Goal: Obtain resource: Download file/media

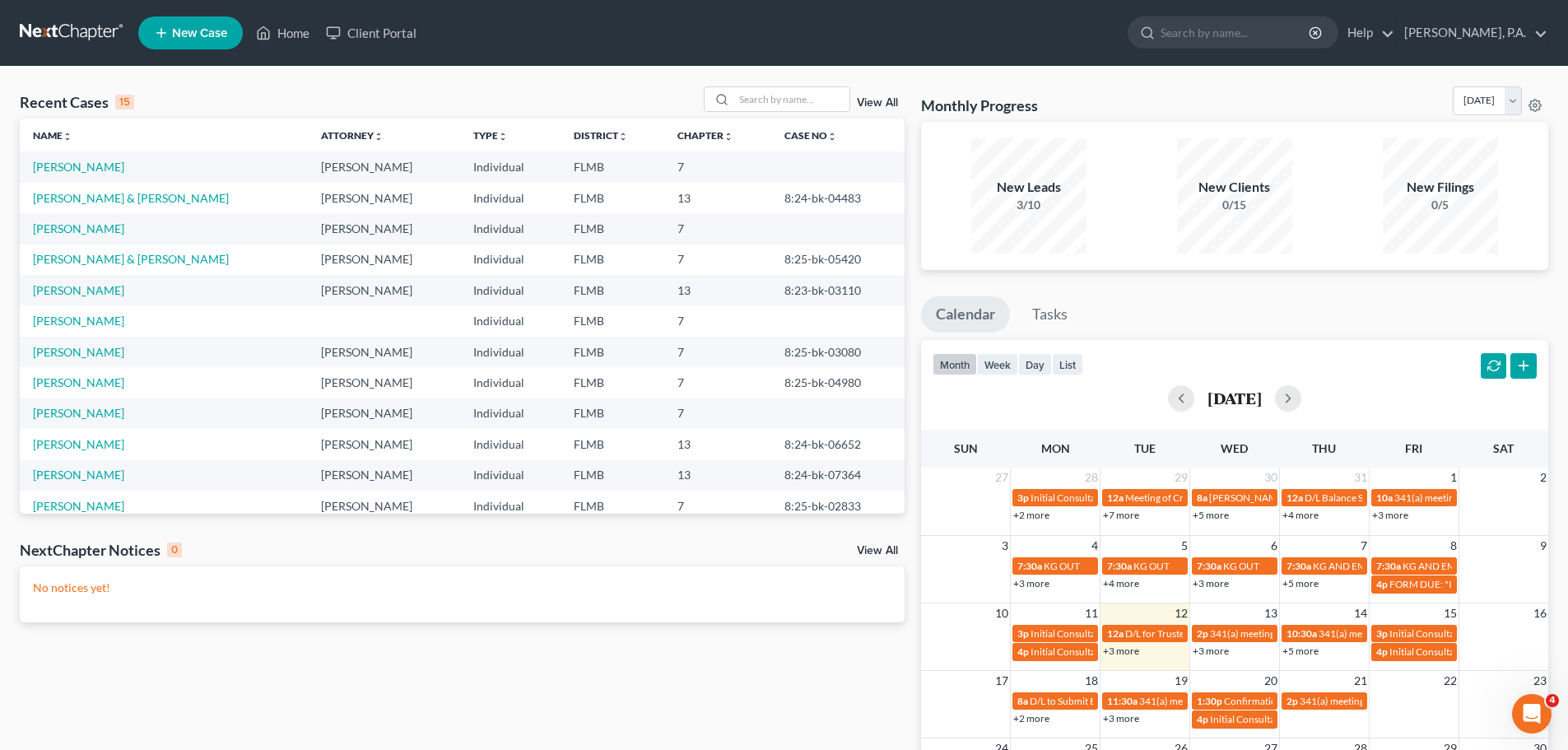
click at [86, 28] on link at bounding box center [72, 32] width 105 height 29
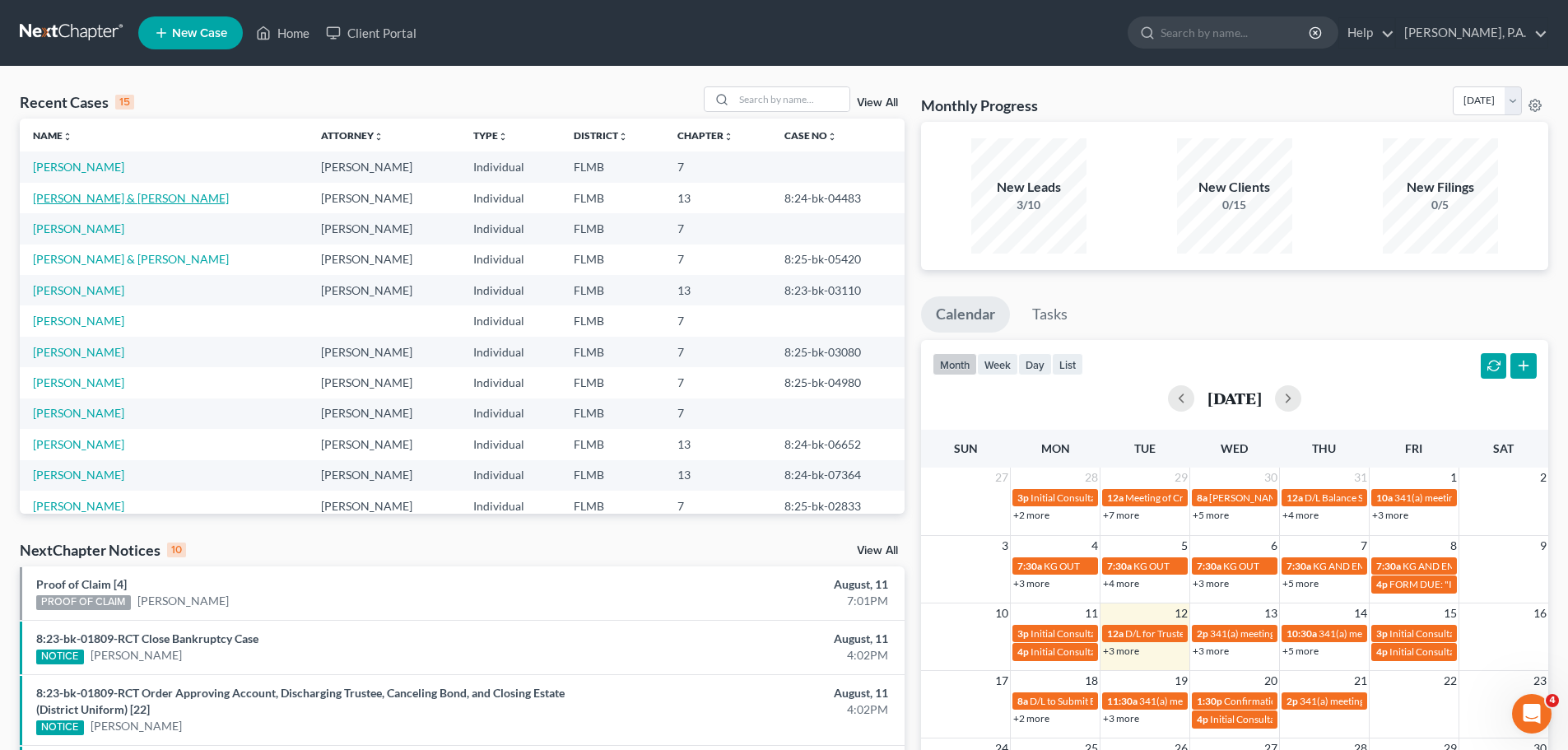
click at [60, 203] on link "[PERSON_NAME] & [PERSON_NAME]" at bounding box center [131, 198] width 196 height 14
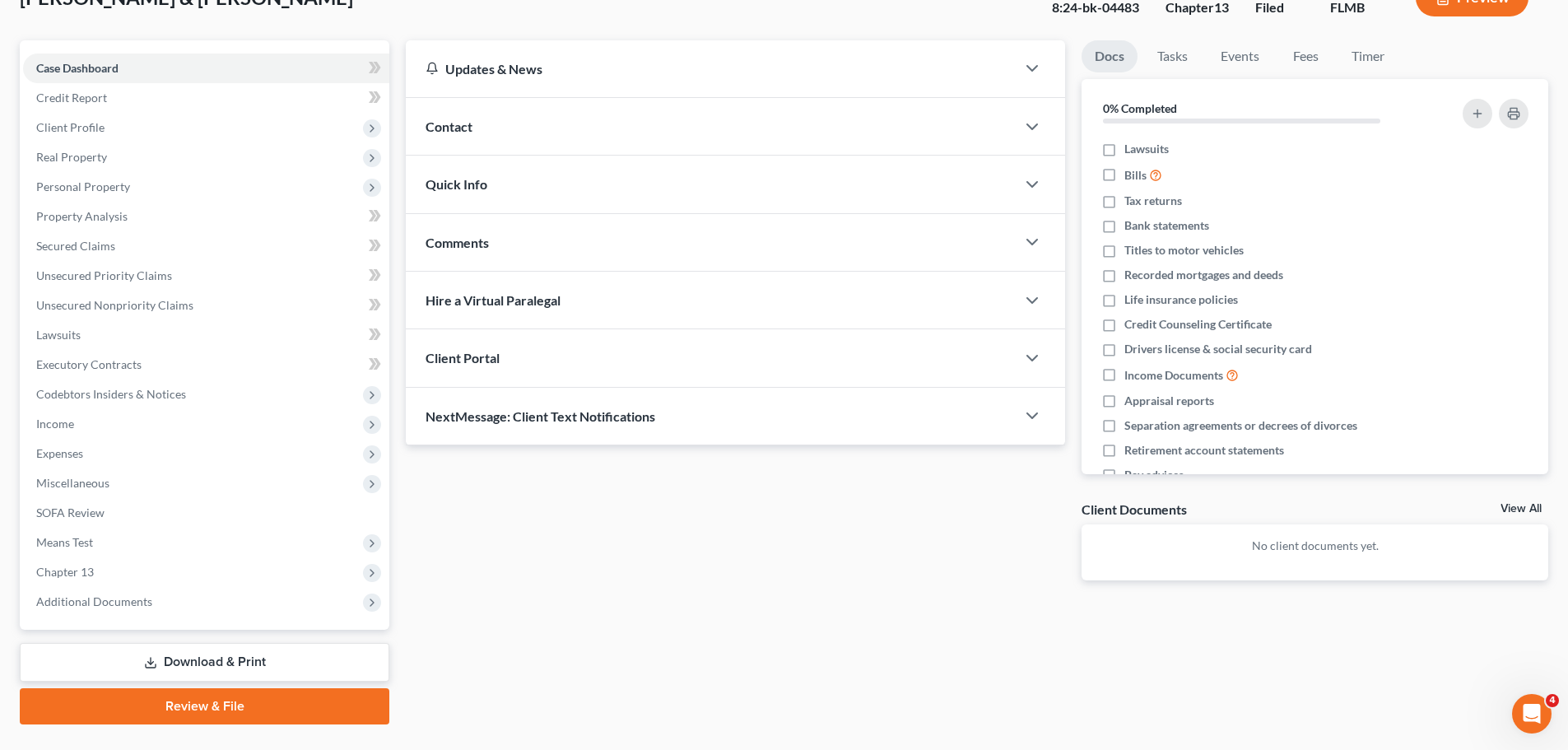
scroll to position [155, 0]
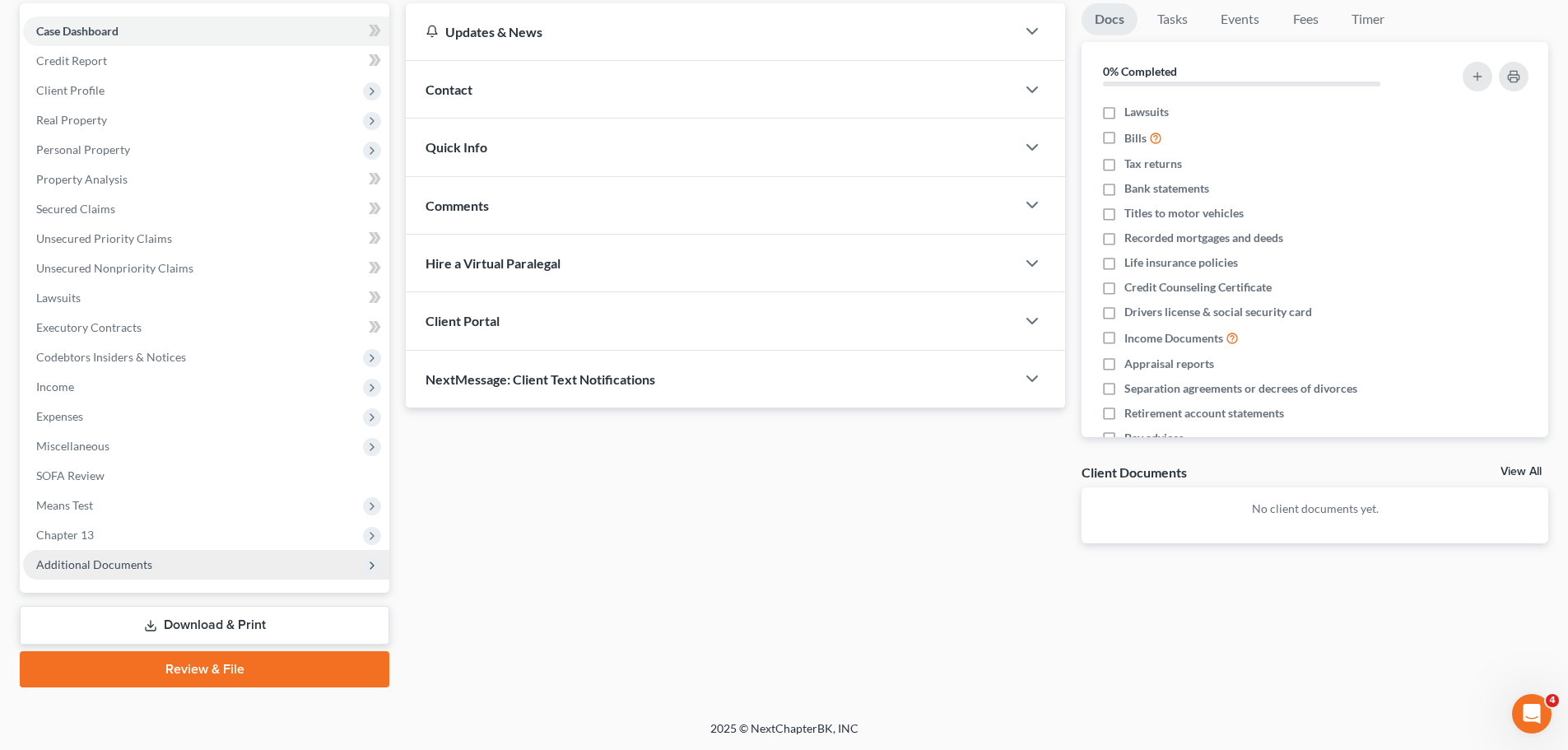
click at [80, 565] on span "Additional Documents" at bounding box center [94, 565] width 116 height 14
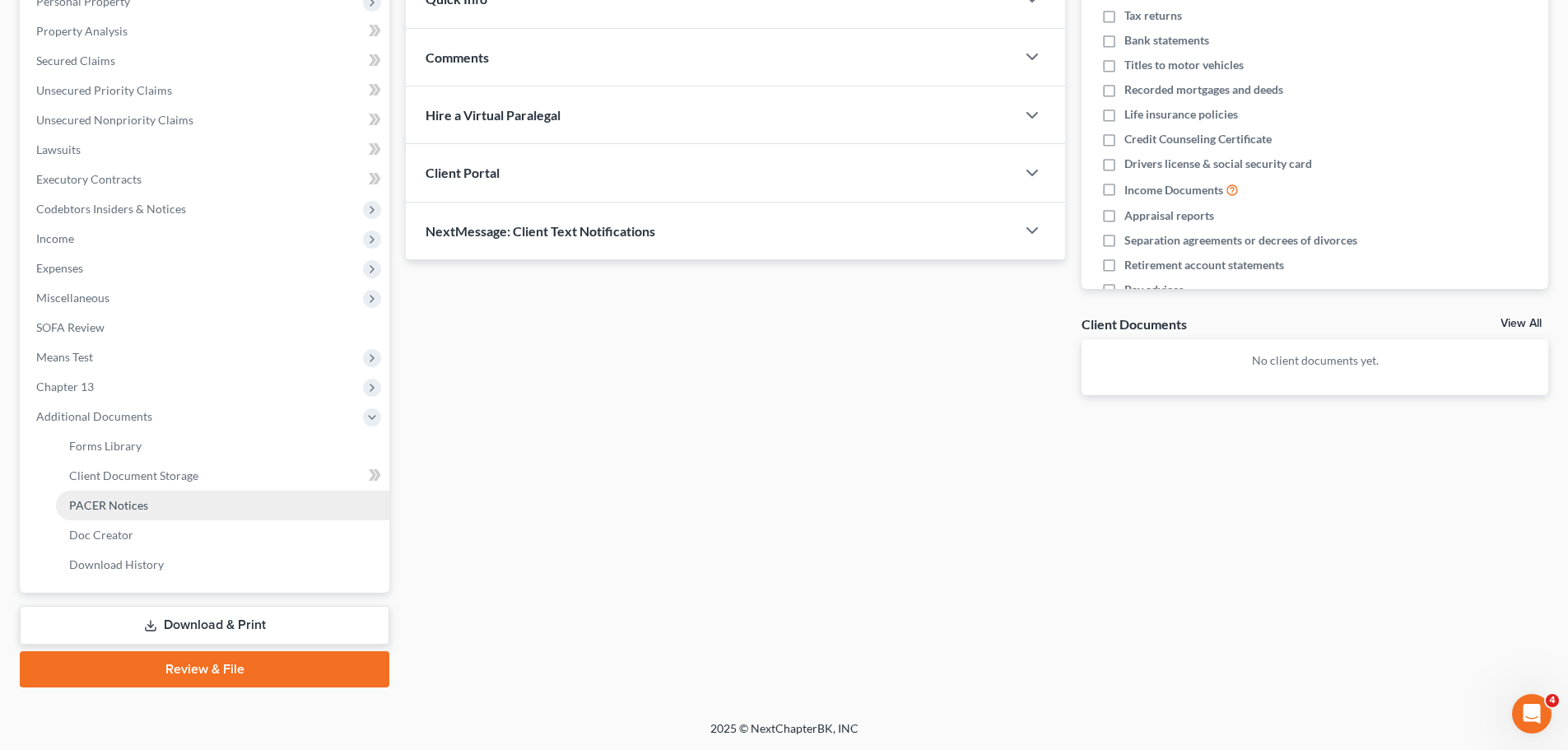
click at [120, 509] on span "PACER Notices" at bounding box center [109, 505] width 79 height 14
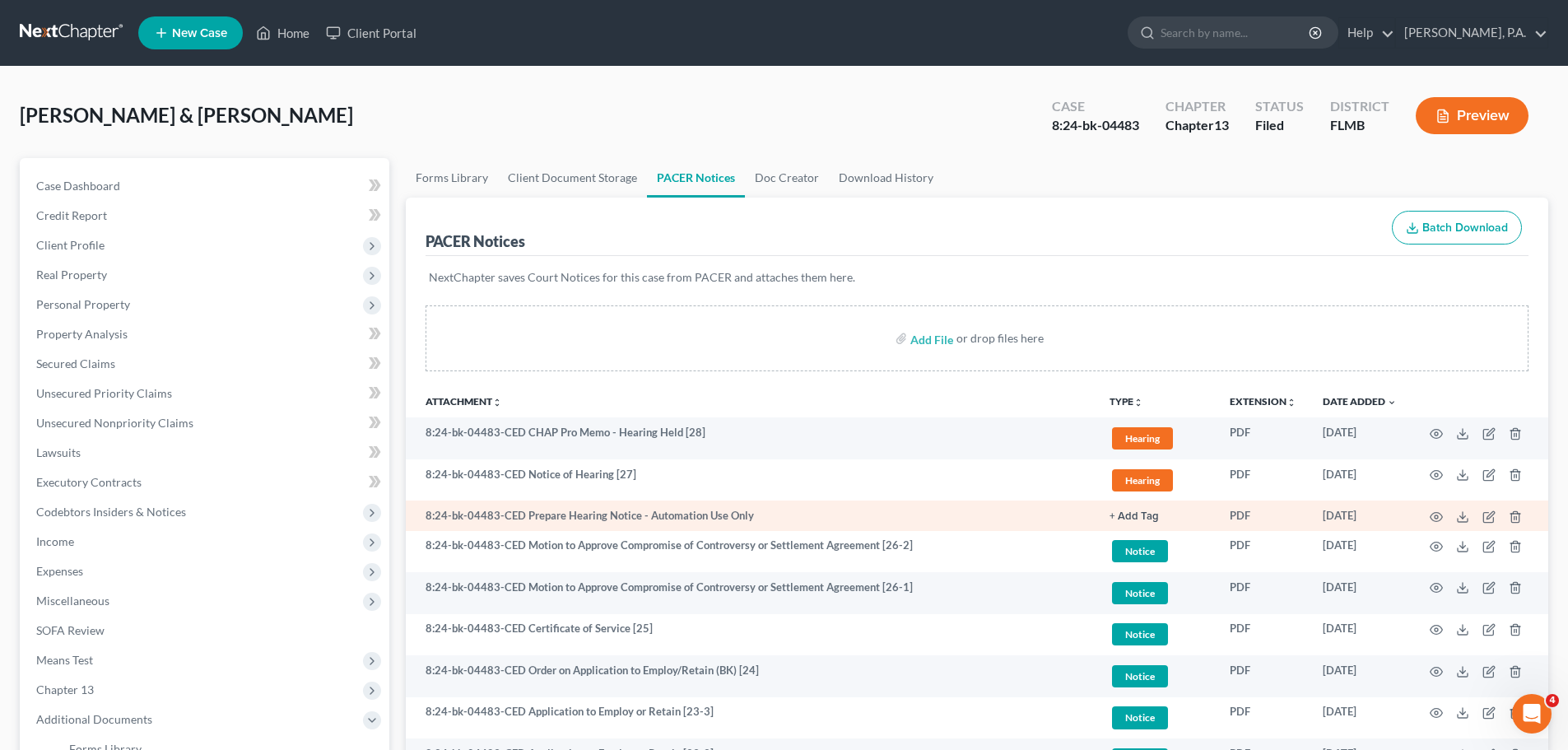
scroll to position [82, 0]
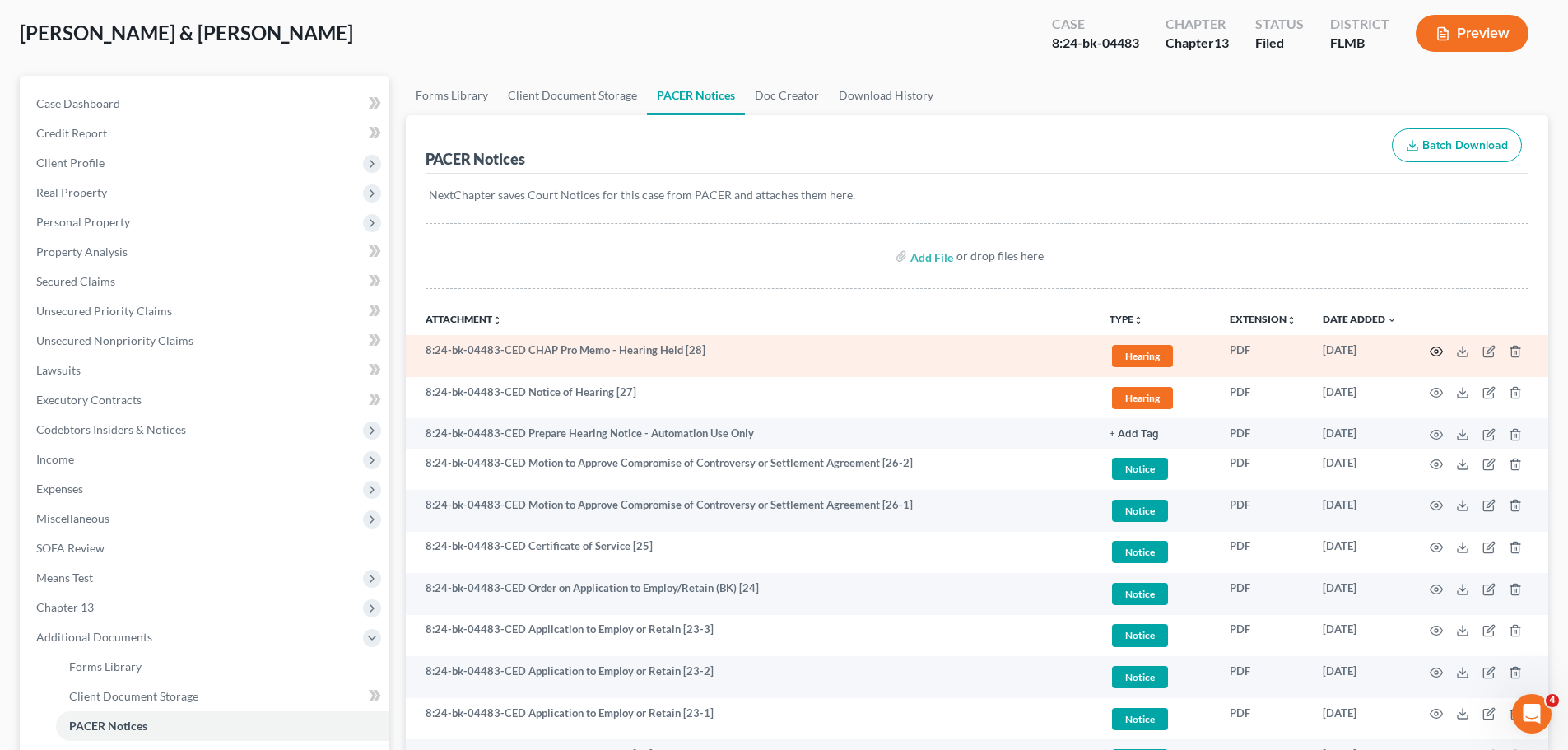
click at [1433, 347] on icon "button" at bounding box center [1436, 351] width 12 height 9
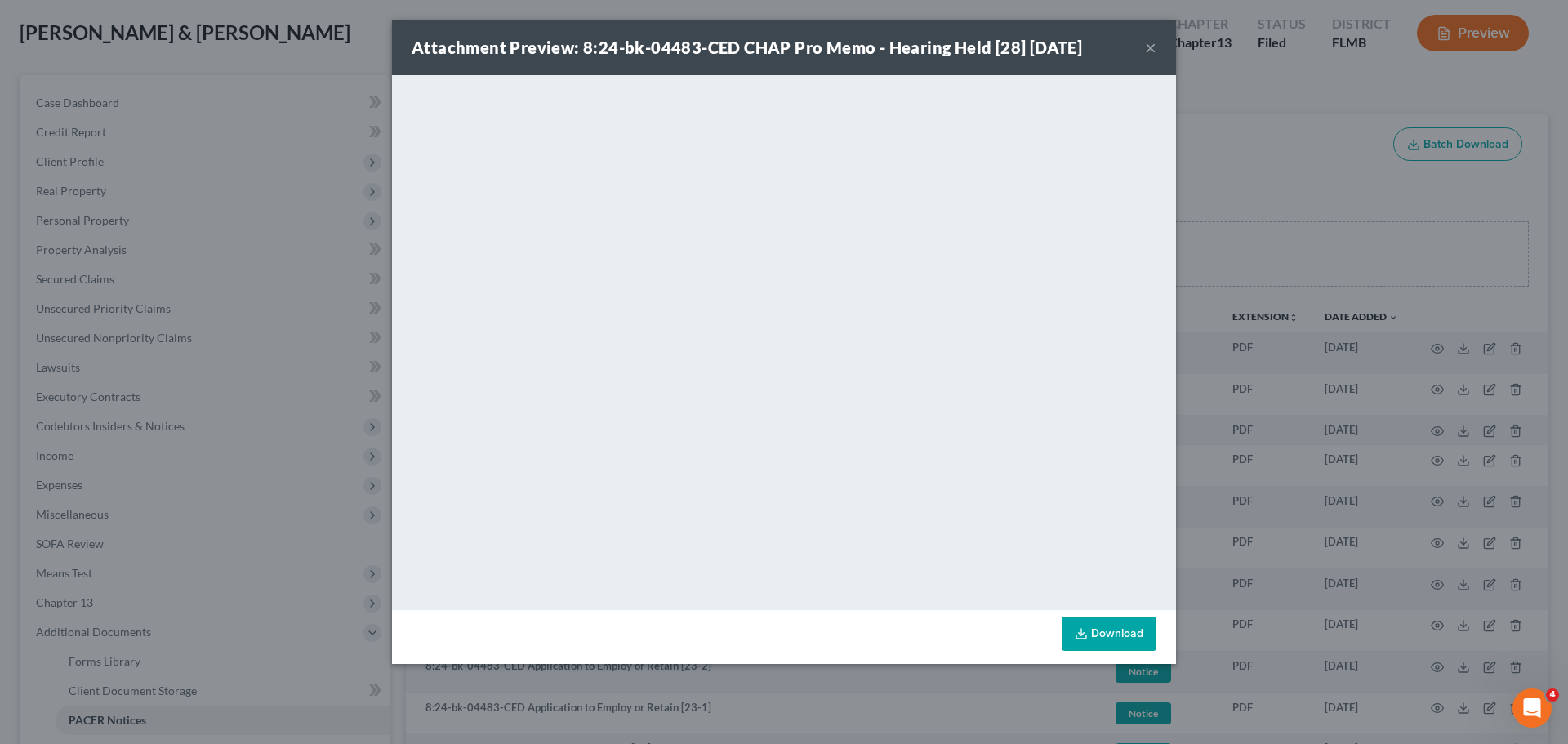
click at [1114, 628] on link "Download" at bounding box center [1109, 634] width 95 height 34
click at [1148, 50] on button "×" at bounding box center [1150, 48] width 11 height 19
